Goal: Browse casually

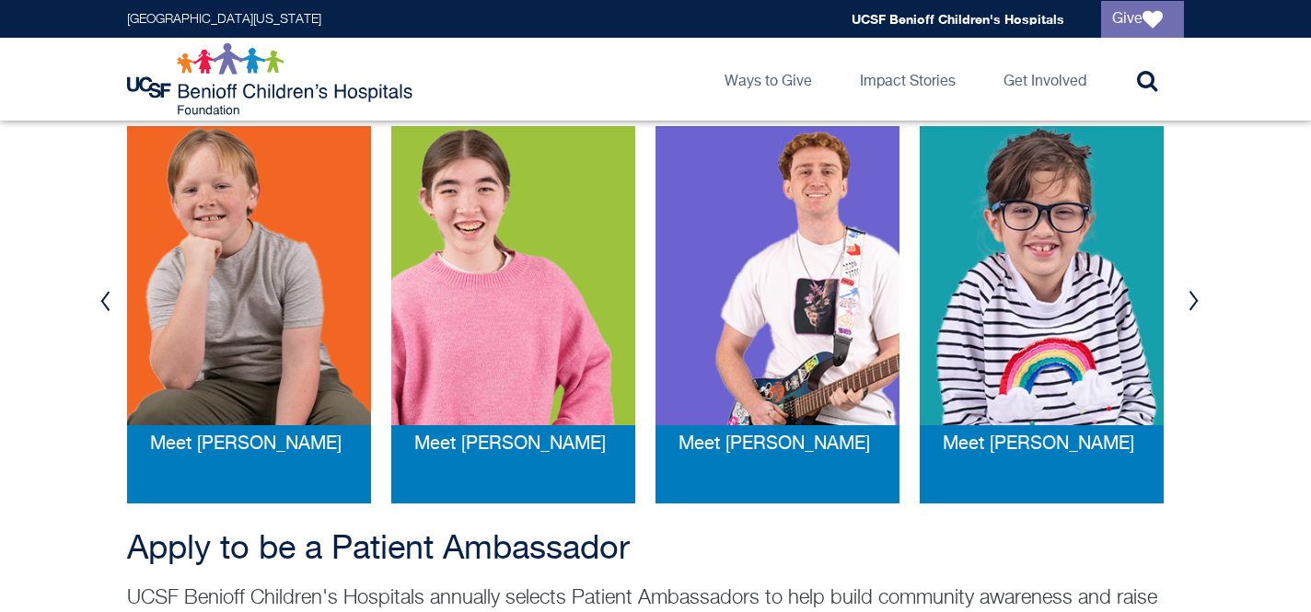
scroll to position [415, 0]
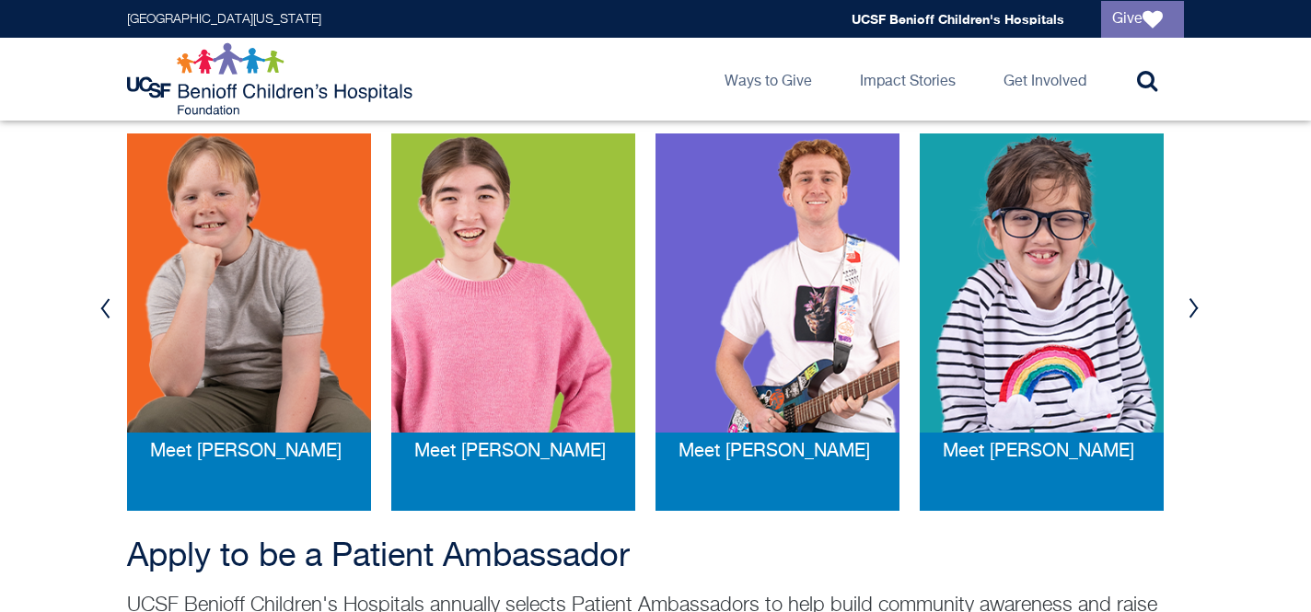
click at [1193, 305] on button "Next" at bounding box center [1193, 308] width 28 height 55
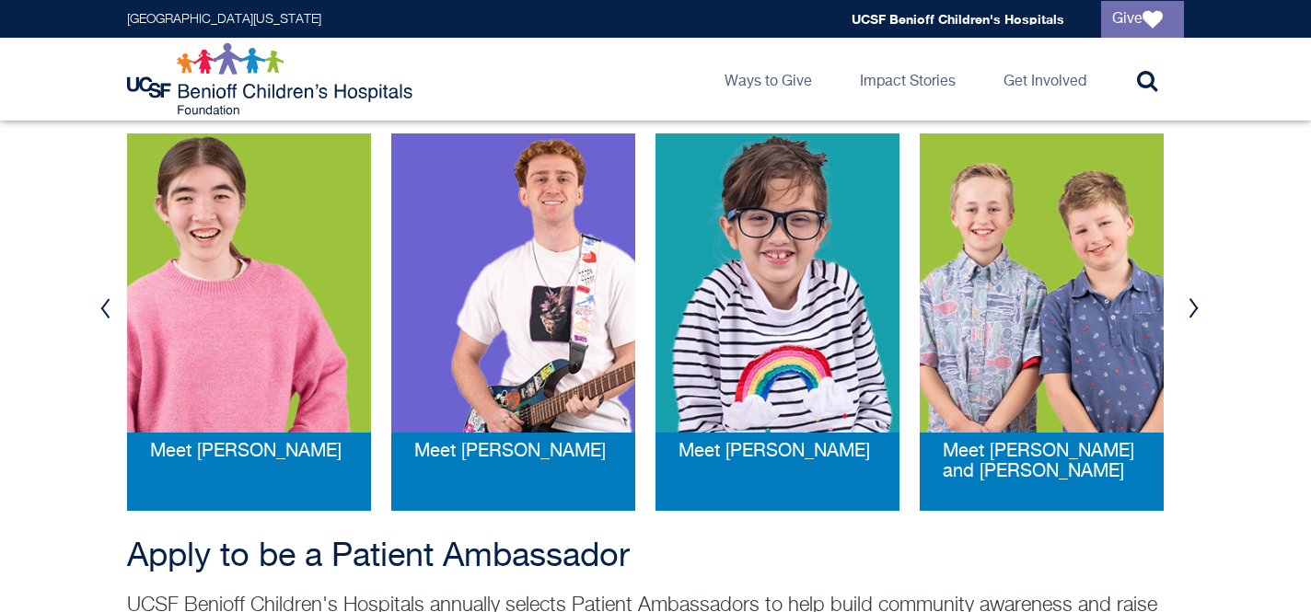
click at [1193, 307] on button "Next" at bounding box center [1193, 308] width 28 height 55
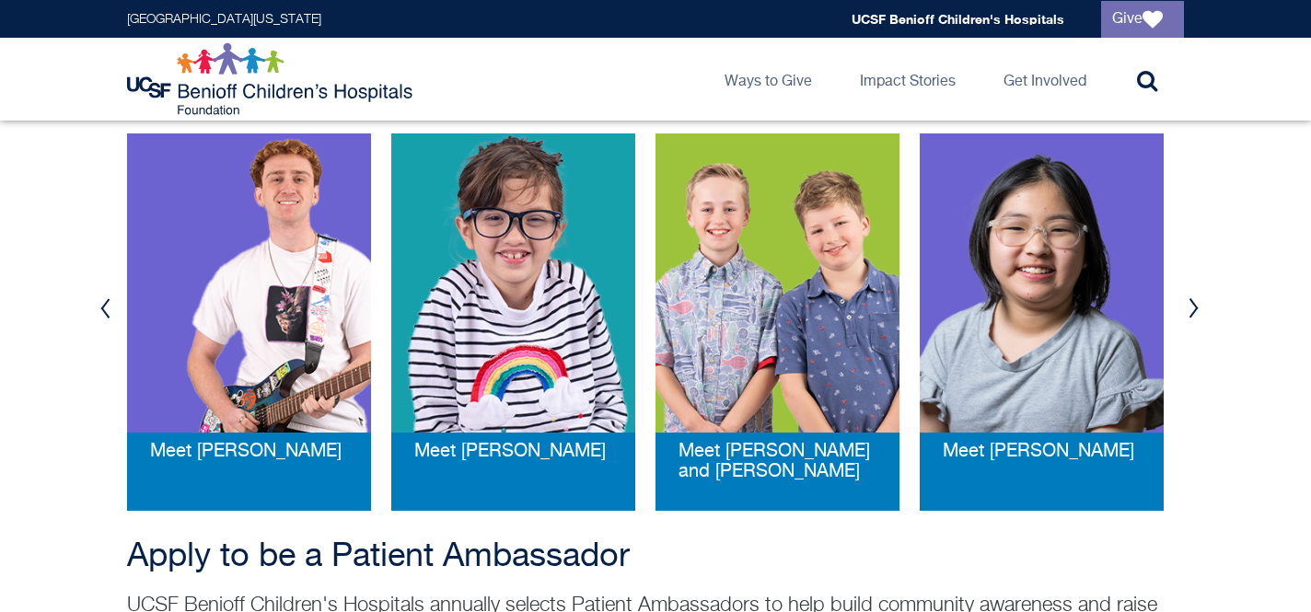
click at [1186, 310] on button "Next" at bounding box center [1193, 308] width 28 height 55
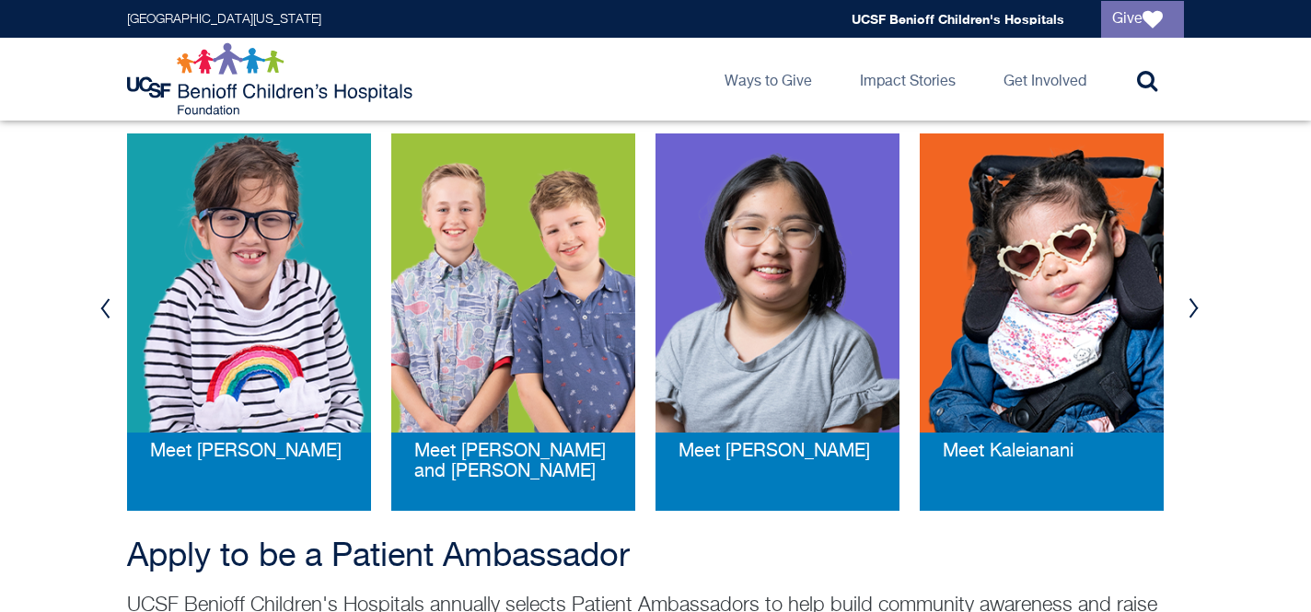
click at [1186, 310] on button "Next" at bounding box center [1193, 308] width 28 height 55
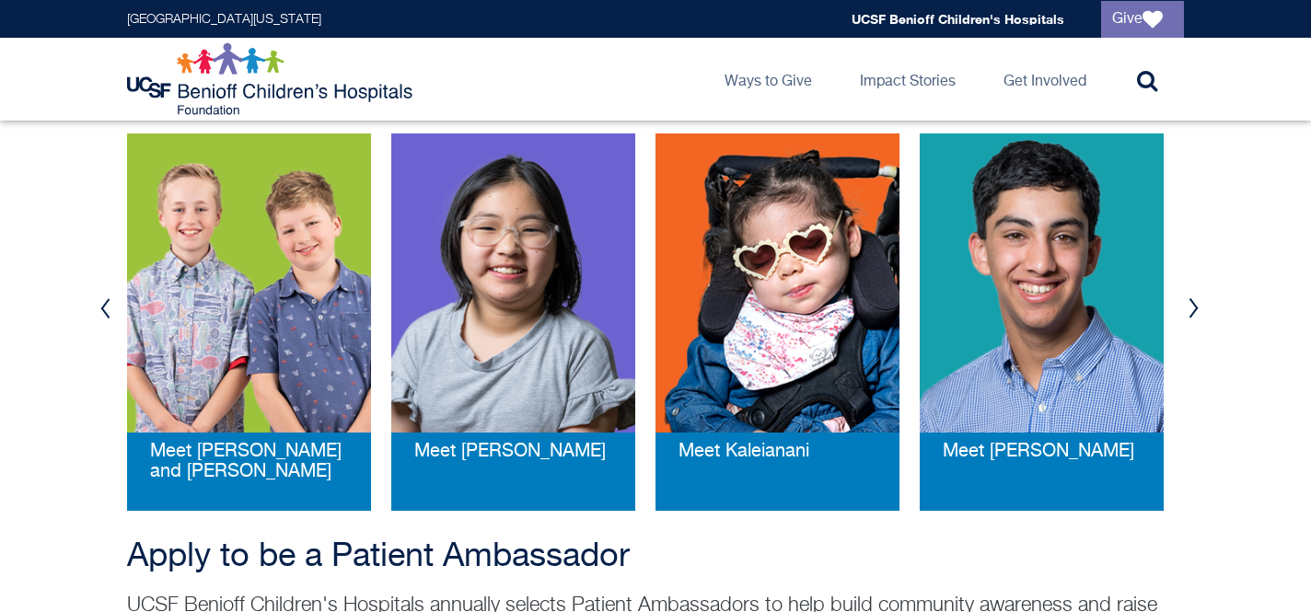
click at [1186, 310] on button "Next" at bounding box center [1193, 308] width 28 height 55
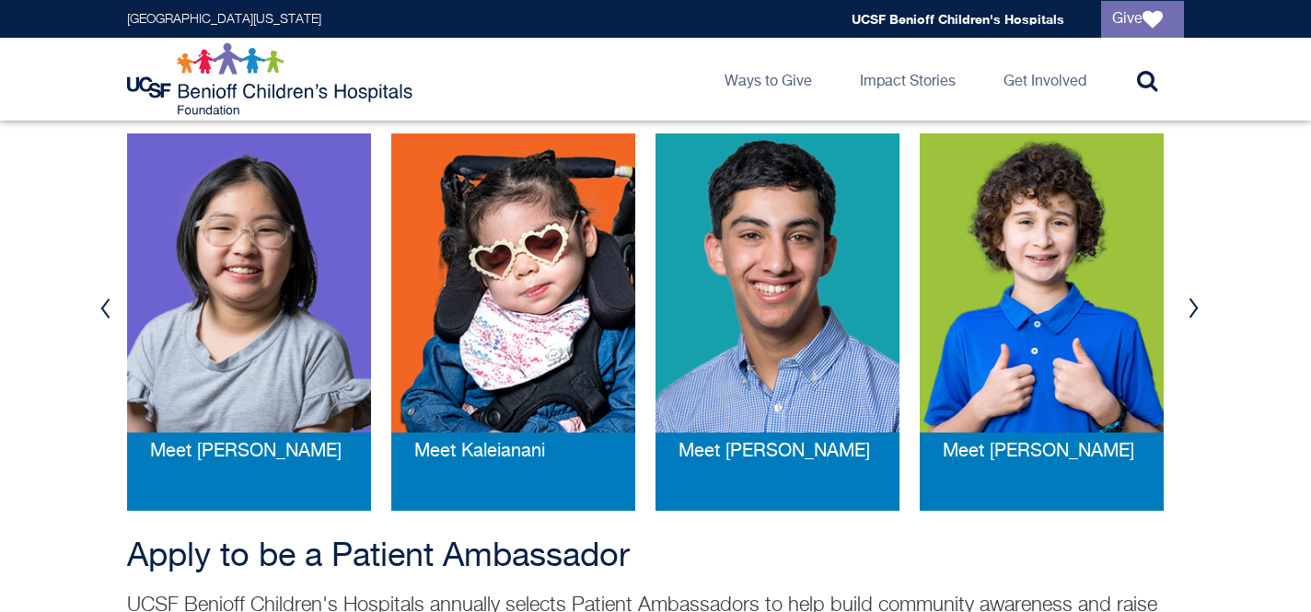
click at [1186, 310] on button "Next" at bounding box center [1193, 308] width 28 height 55
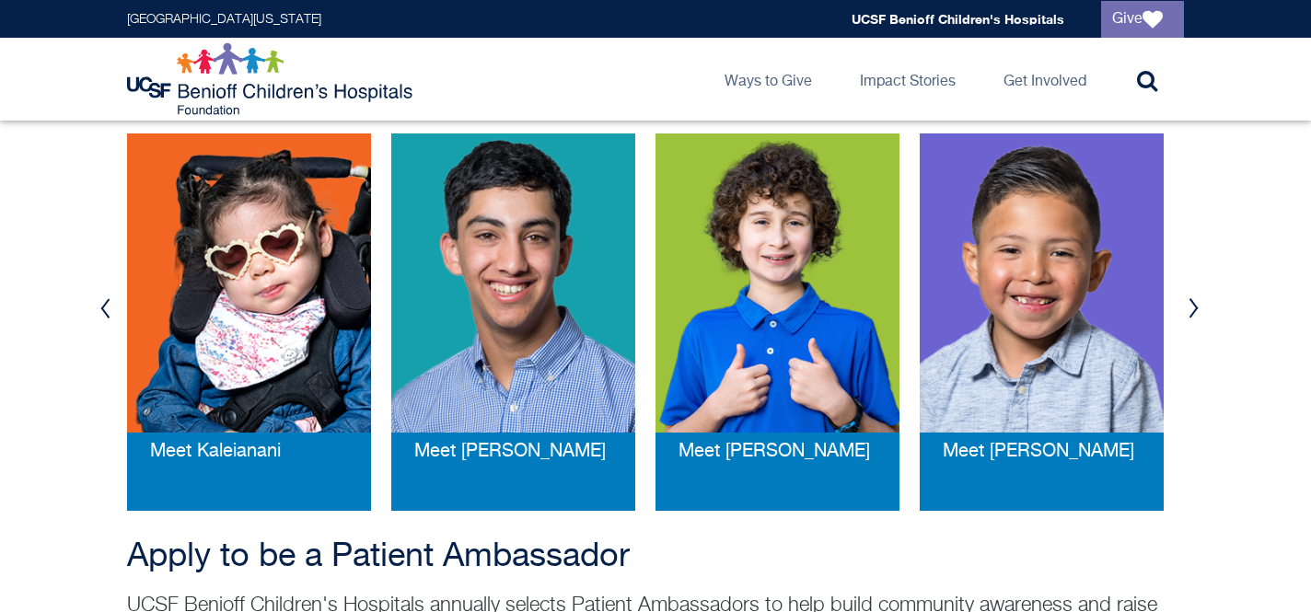
click at [1186, 310] on button "Next" at bounding box center [1193, 308] width 28 height 55
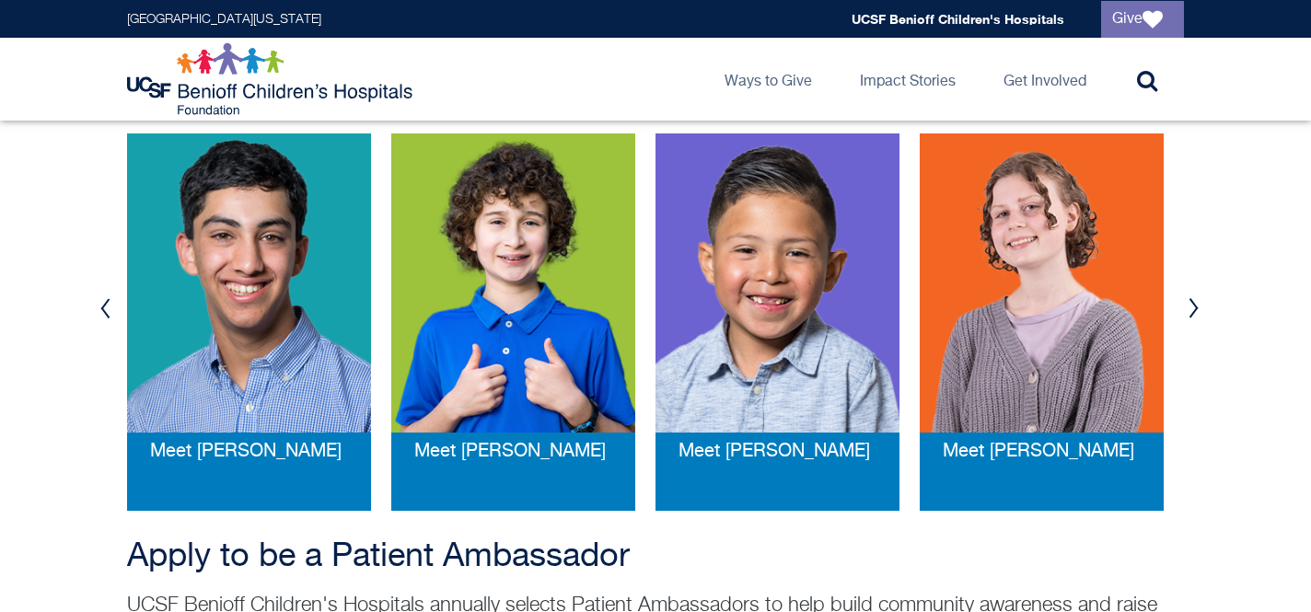
click at [1186, 310] on button "Next" at bounding box center [1193, 308] width 28 height 55
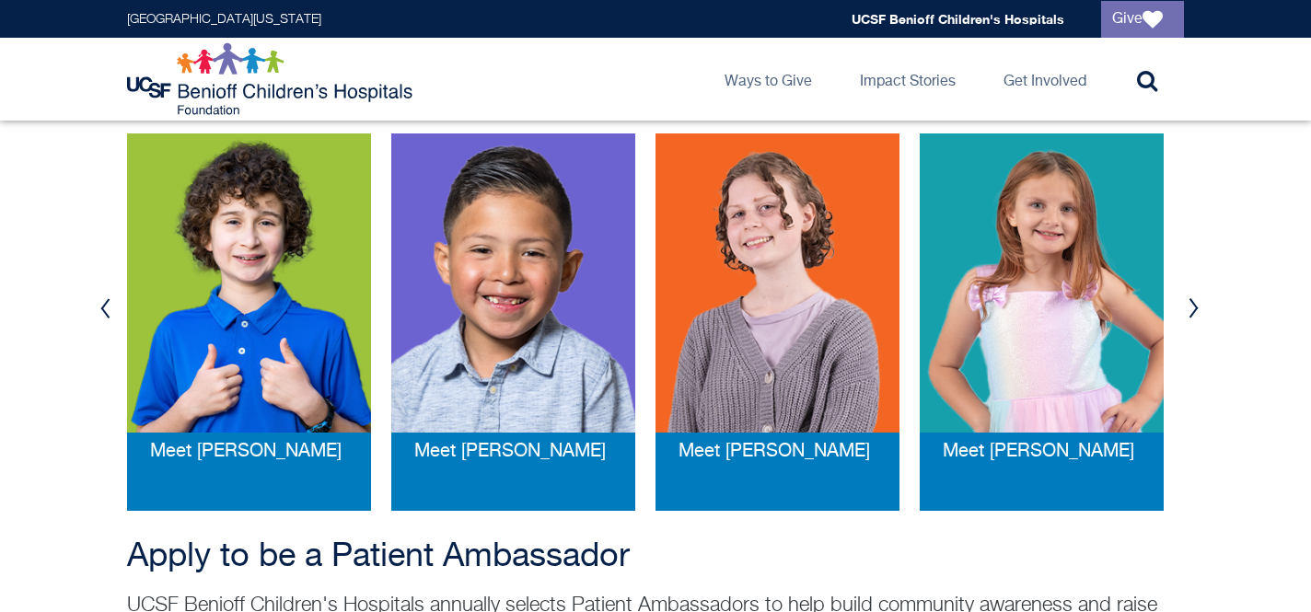
click at [1190, 305] on button "Next" at bounding box center [1193, 308] width 28 height 55
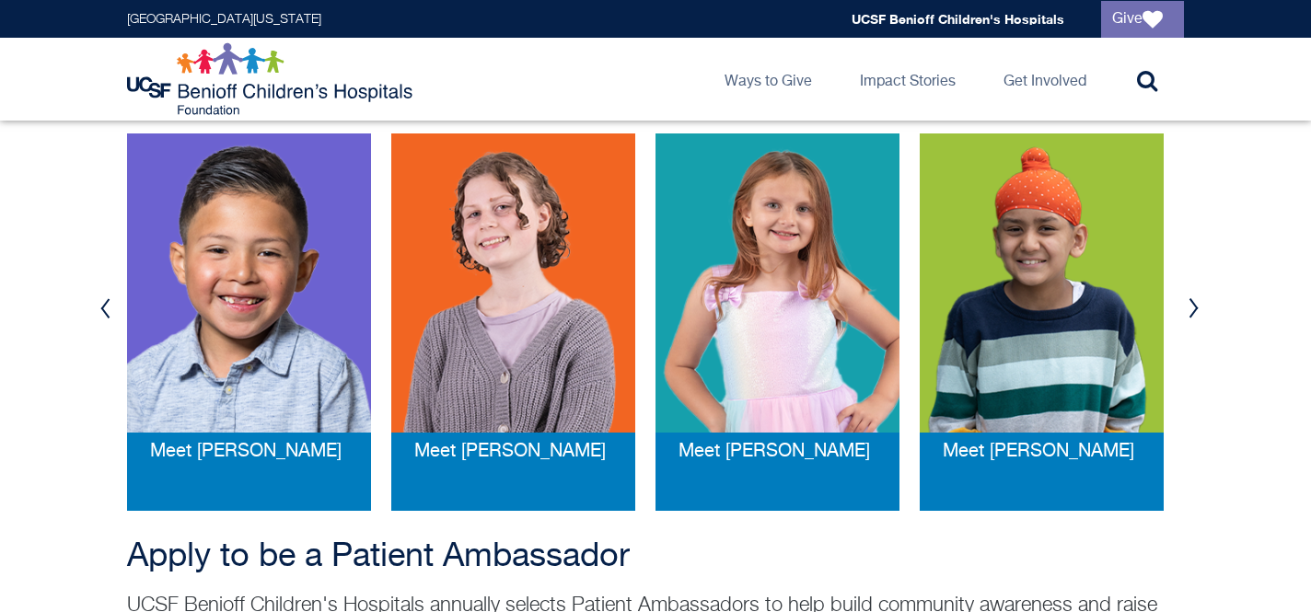
click at [1190, 305] on button "Next" at bounding box center [1193, 308] width 28 height 55
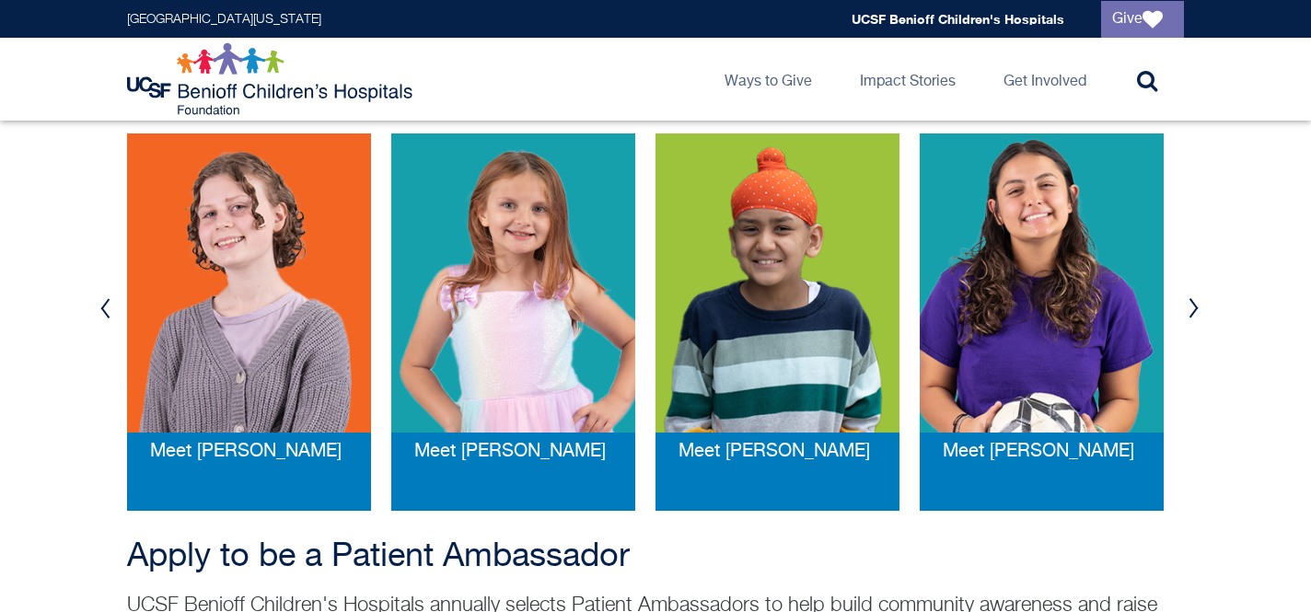
click at [1190, 305] on button "Next" at bounding box center [1193, 308] width 28 height 55
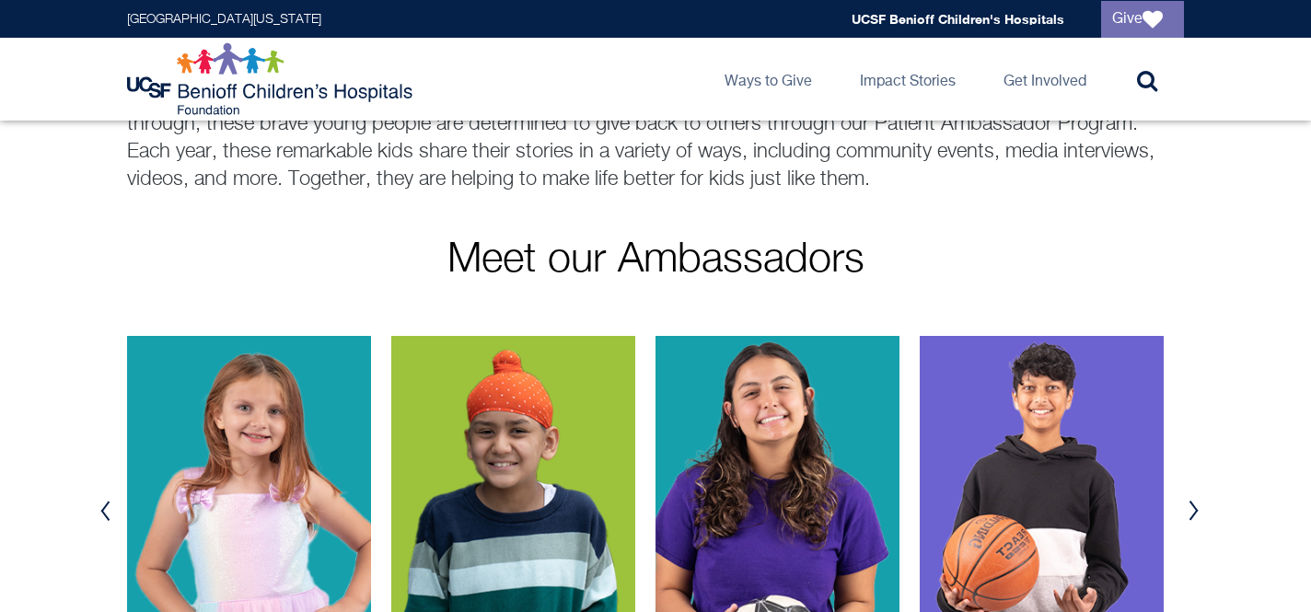
scroll to position [203, 0]
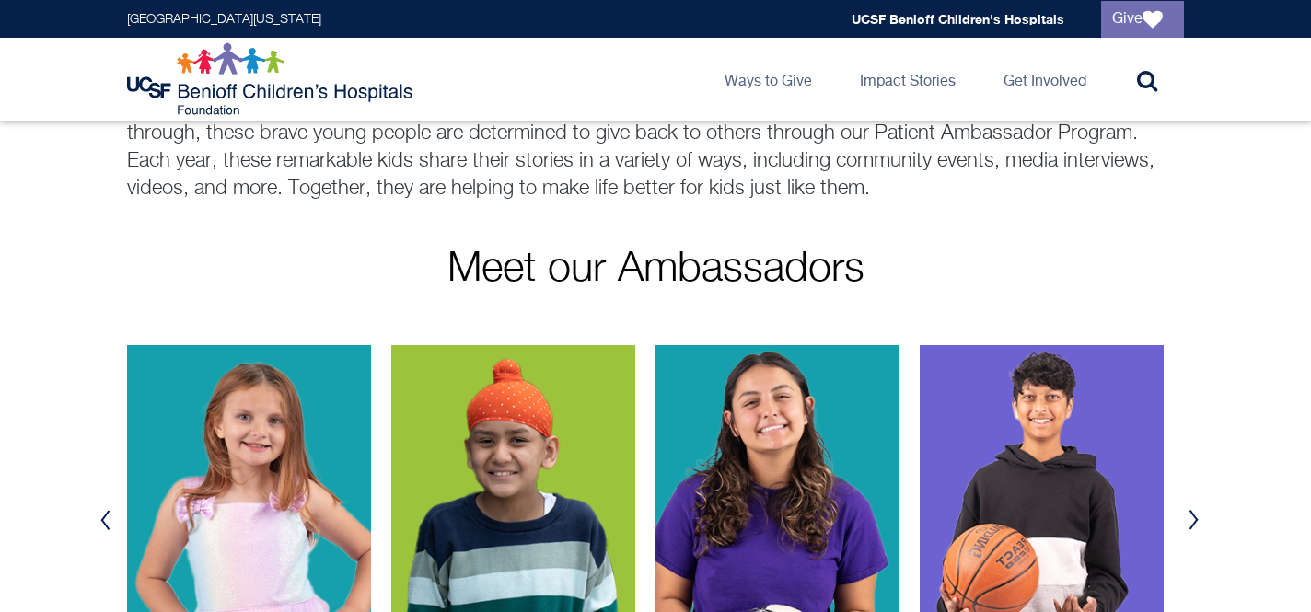
click at [110, 506] on button "Previous" at bounding box center [105, 519] width 28 height 55
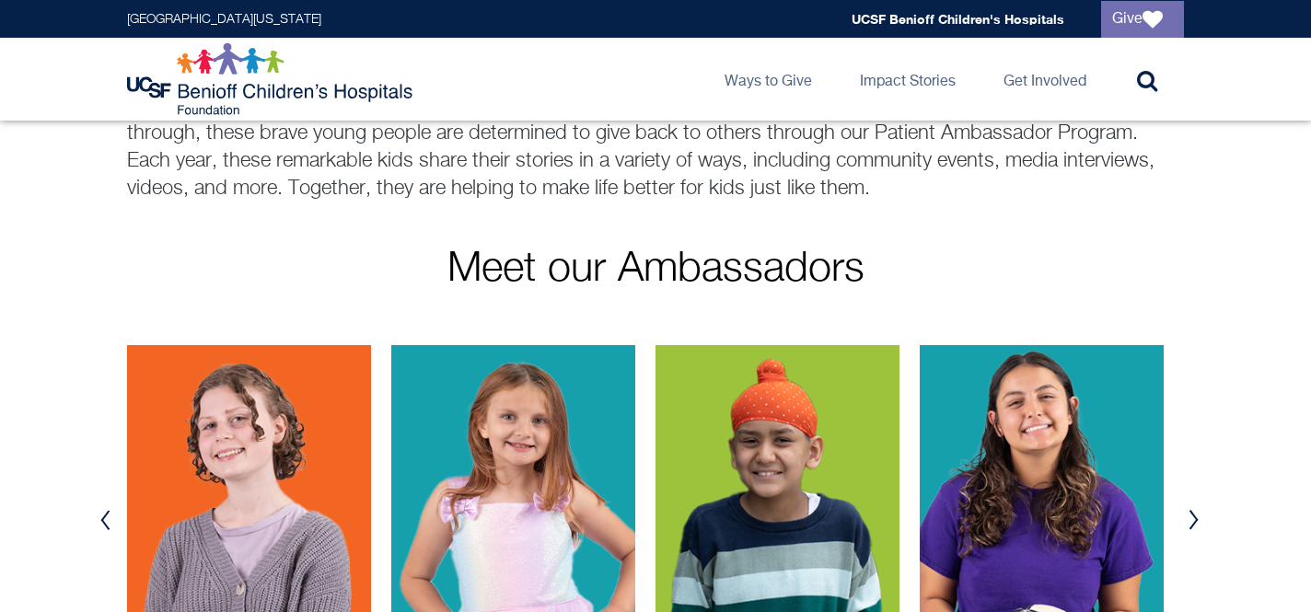
click at [110, 506] on button "Previous" at bounding box center [105, 519] width 28 height 55
